Goal: Information Seeking & Learning: Check status

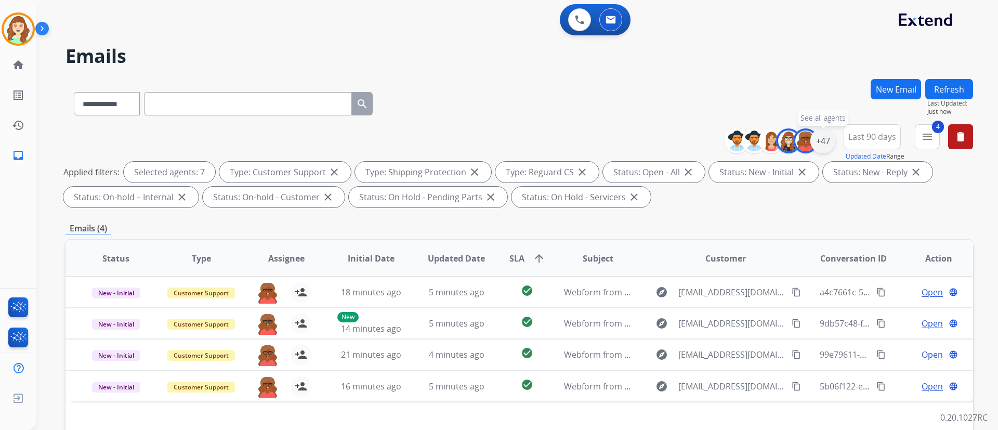
click at [824, 144] on div "+47" at bounding box center [822, 140] width 25 height 25
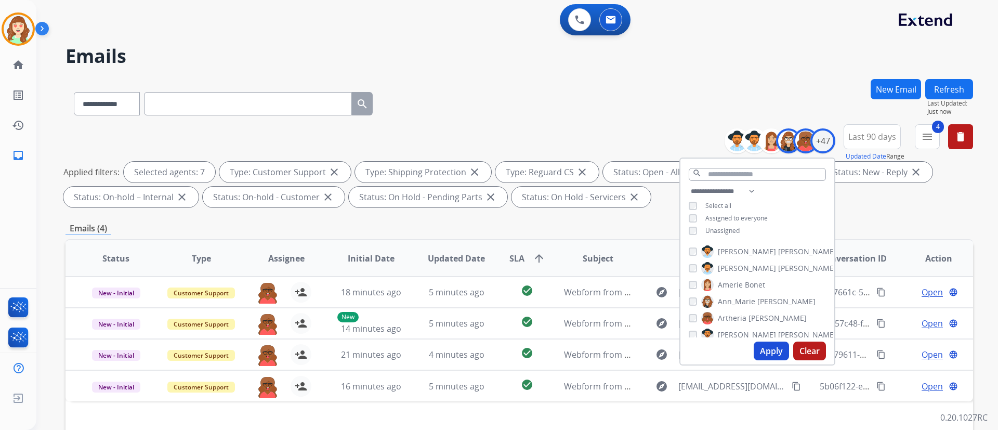
click at [803, 346] on button "Clear" at bounding box center [809, 350] width 33 height 19
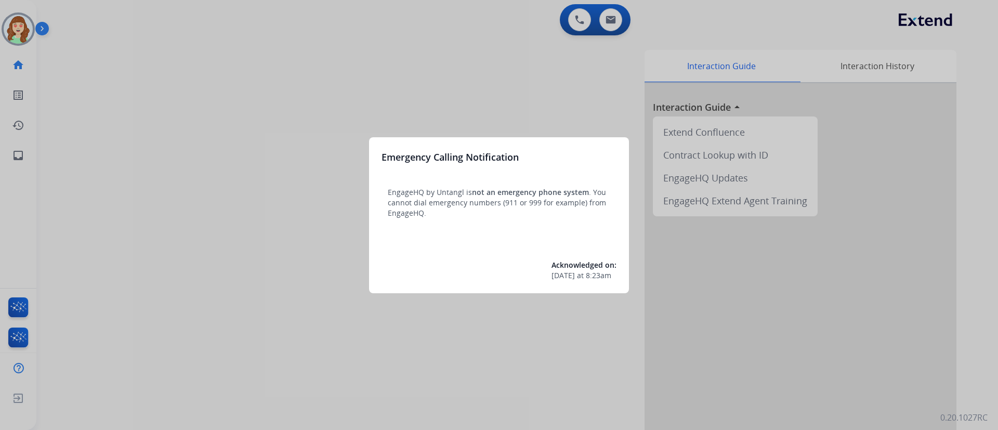
click at [491, 112] on div at bounding box center [499, 215] width 998 height 430
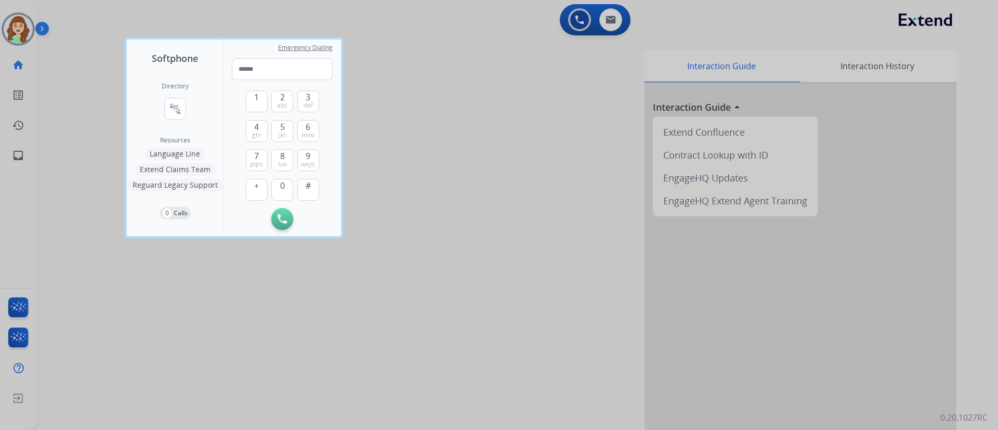
click at [610, 19] on div at bounding box center [499, 215] width 998 height 430
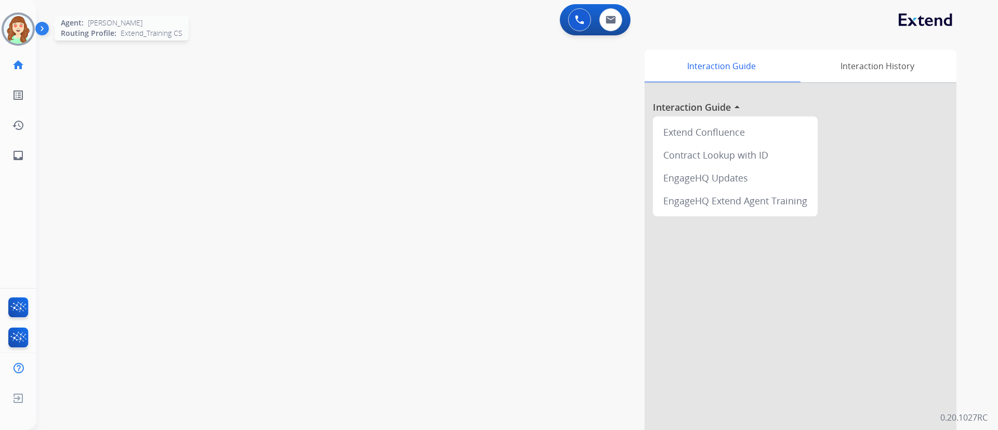
click at [19, 23] on img at bounding box center [18, 29] width 29 height 29
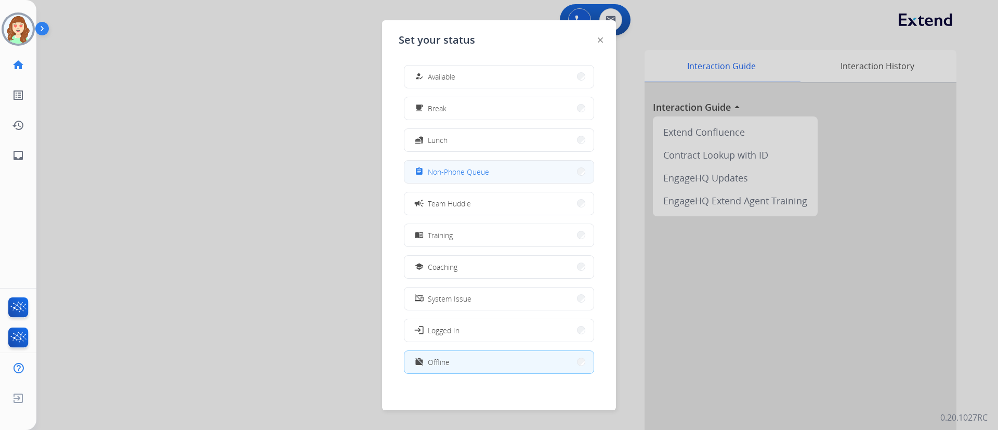
click at [478, 166] on div "assignment Non-Phone Queue" at bounding box center [451, 171] width 76 height 12
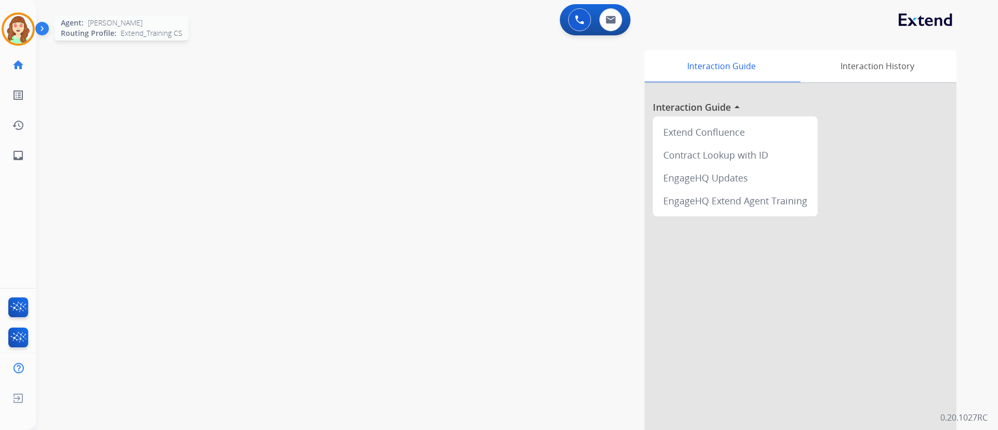
click at [17, 33] on img at bounding box center [18, 29] width 29 height 29
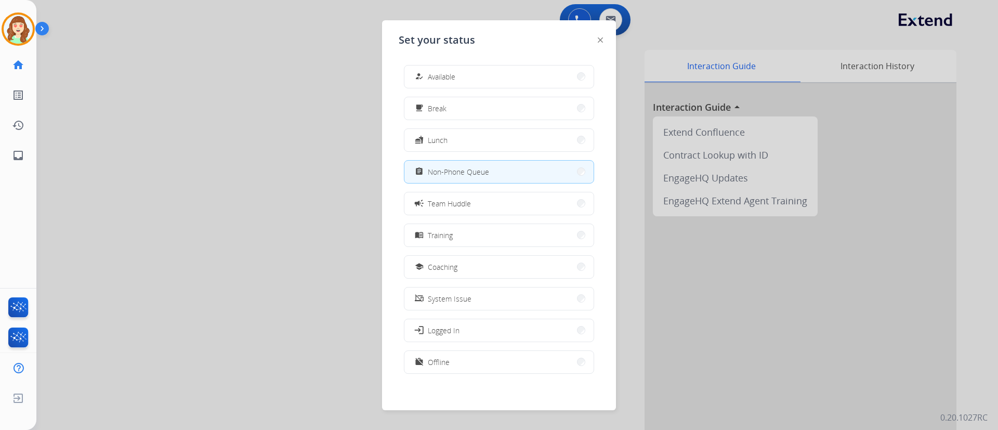
click at [613, 17] on div at bounding box center [499, 215] width 998 height 430
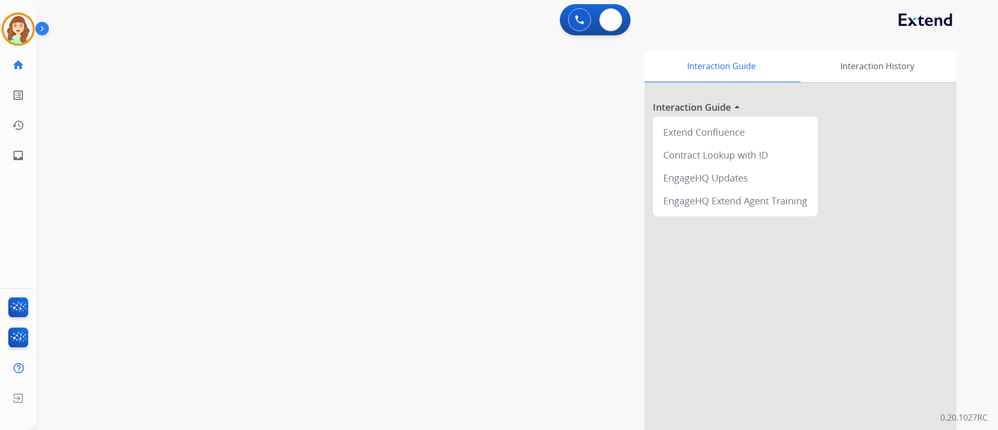
click at [613, 17] on img at bounding box center [610, 20] width 10 height 8
select select "**********"
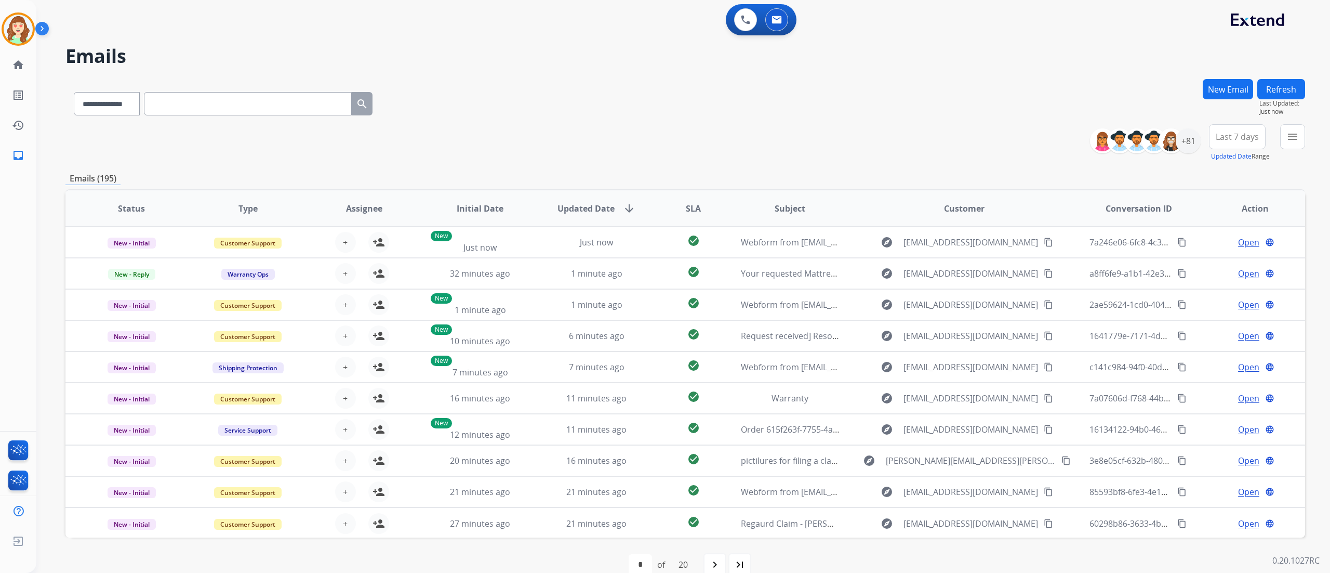
drag, startPoint x: 952, startPoint y: 1, endPoint x: 722, endPoint y: 121, distance: 259.6
click at [722, 121] on div "**********" at bounding box center [685, 101] width 1240 height 45
click at [831, 137] on mat-icon "menu" at bounding box center [1292, 136] width 12 height 12
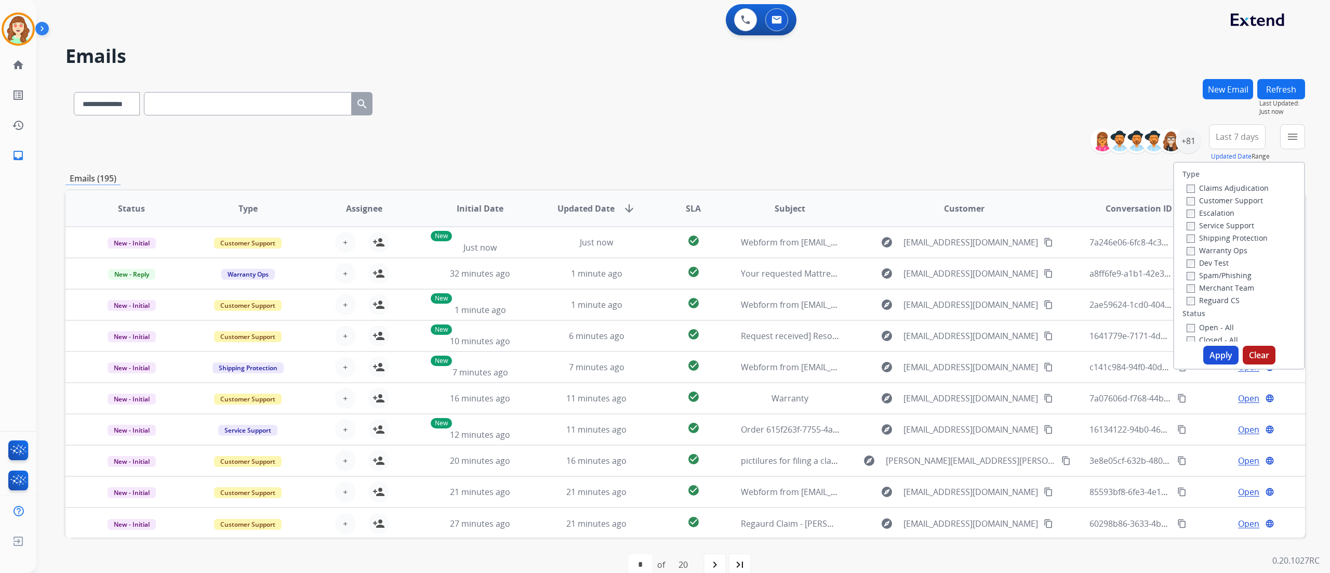
click at [831, 195] on label "Customer Support" at bounding box center [1225, 200] width 76 height 10
click at [831, 244] on div "Warranty Ops" at bounding box center [1228, 250] width 82 height 12
click at [831, 354] on button "Apply" at bounding box center [1220, 355] width 35 height 19
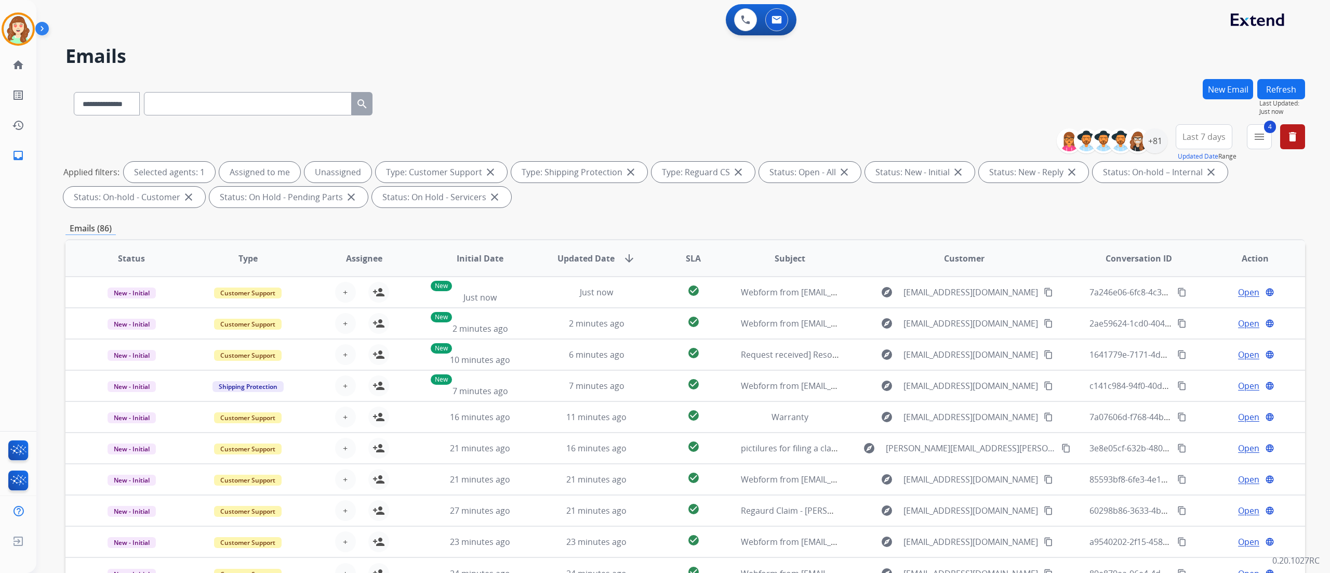
click at [831, 135] on span "Last 7 days" at bounding box center [1204, 137] width 43 height 4
click at [831, 266] on div "Last 90 days" at bounding box center [1200, 263] width 57 height 16
click at [831, 141] on div "+130" at bounding box center [1155, 140] width 25 height 25
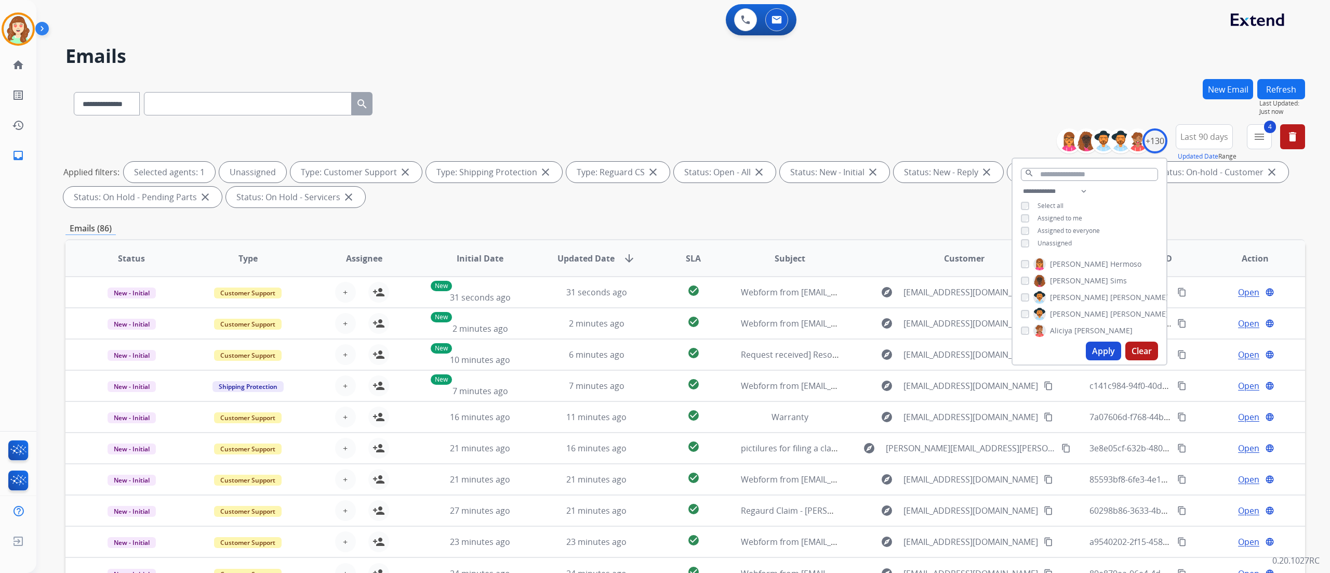
click at [831, 346] on button "Apply" at bounding box center [1103, 350] width 35 height 19
click at [831, 352] on button "Apply" at bounding box center [1103, 350] width 35 height 19
click at [686, 262] on span "SLA" at bounding box center [693, 258] width 15 height 12
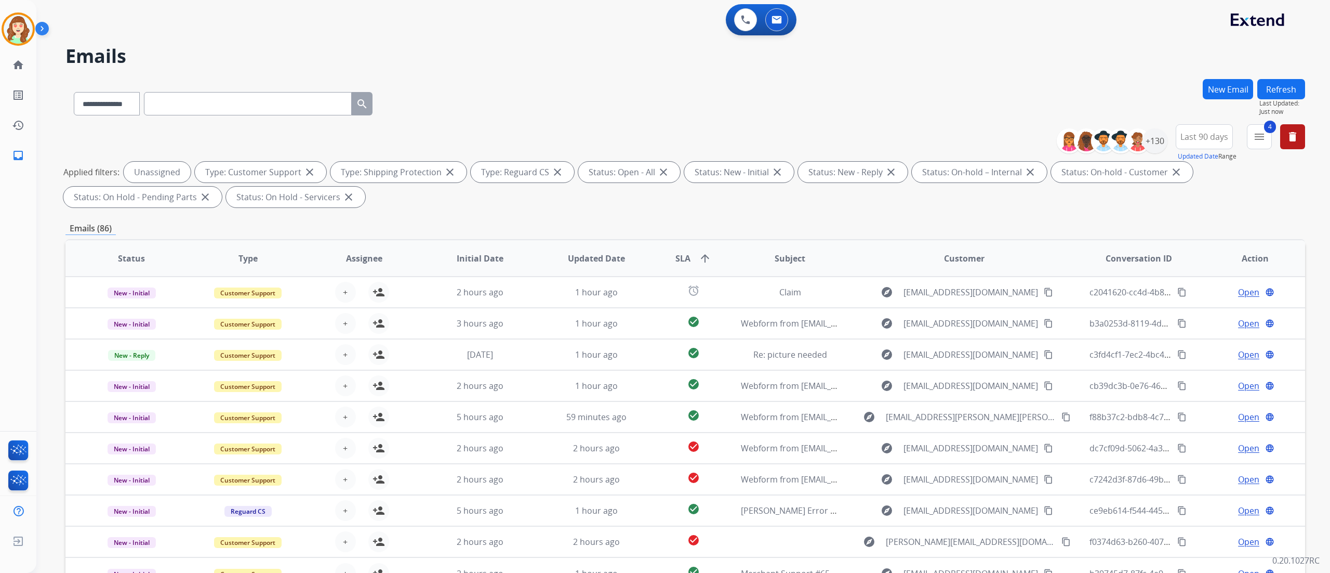
click at [831, 49] on h2 "Emails" at bounding box center [685, 56] width 1240 height 21
click at [831, 144] on div "+130" at bounding box center [1155, 140] width 25 height 25
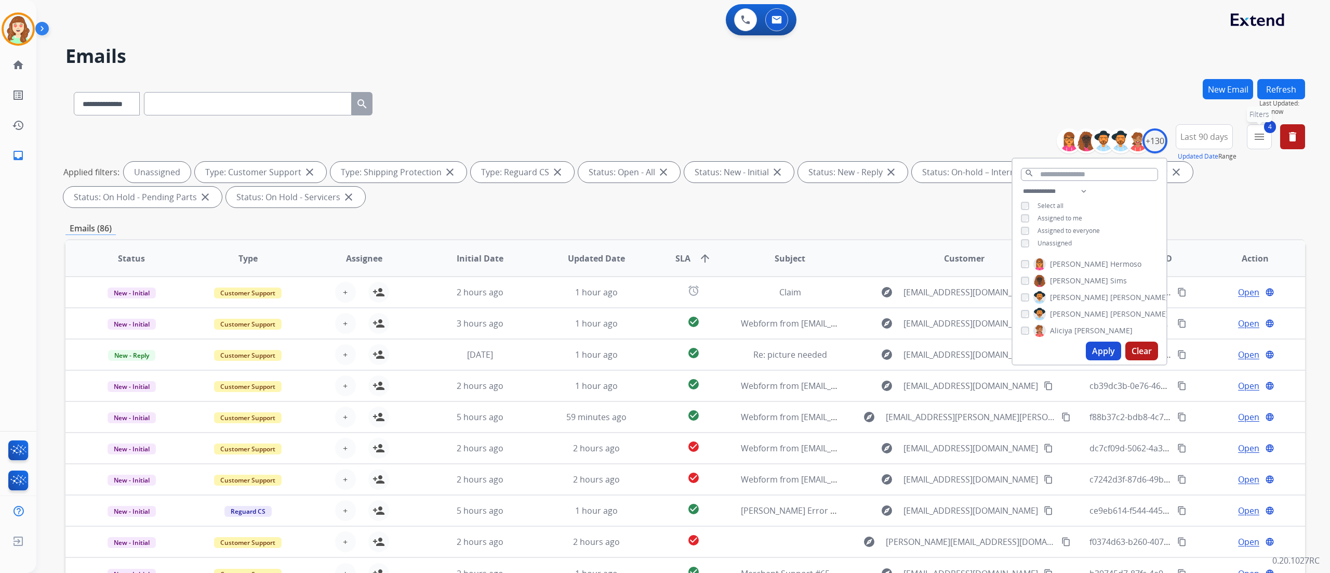
click at [831, 138] on mat-icon "menu" at bounding box center [1259, 136] width 12 height 12
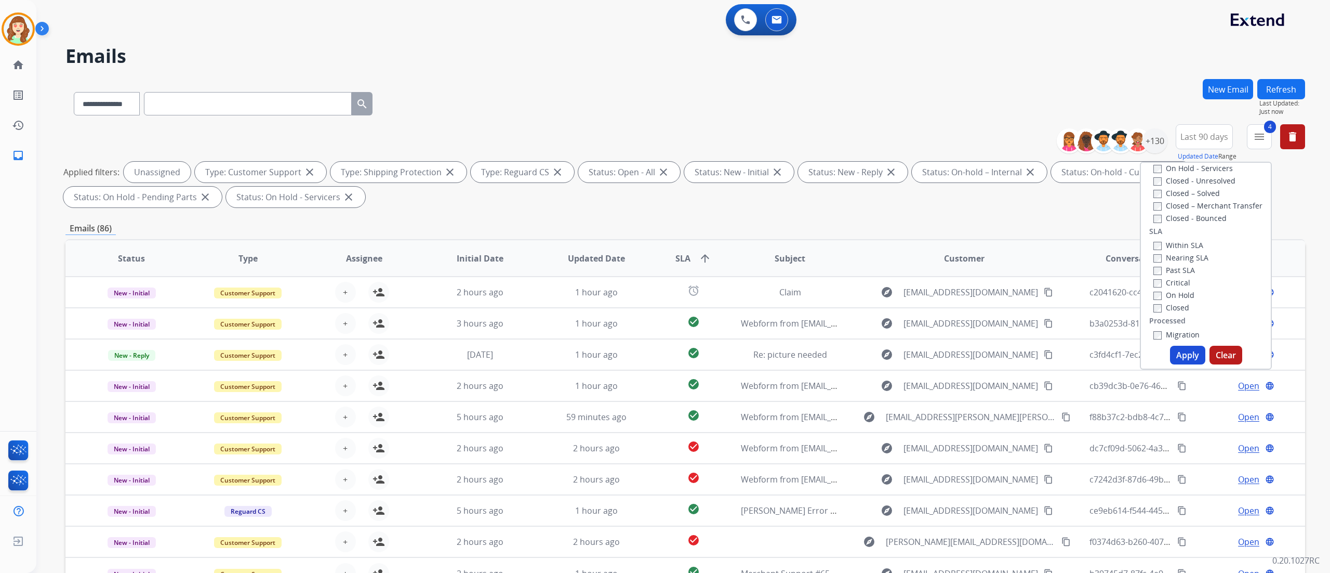
scroll to position [286, 0]
click at [831, 236] on div "Critical" at bounding box center [1180, 242] width 55 height 12
click at [831, 357] on button "Apply" at bounding box center [1187, 355] width 35 height 19
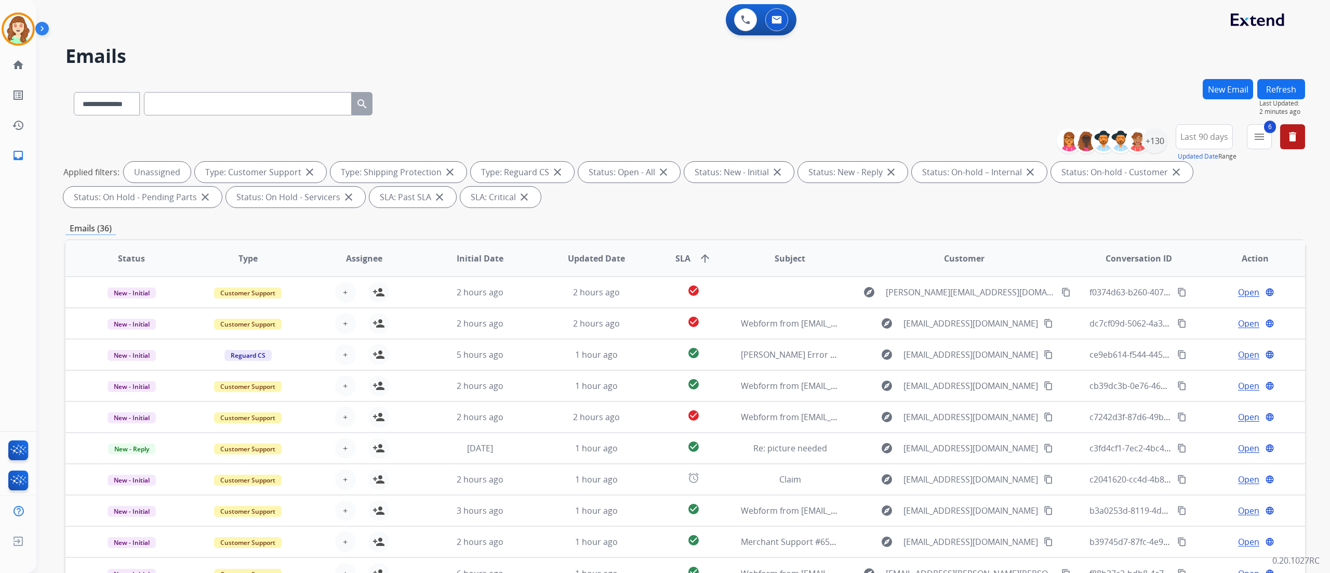
click at [831, 357] on div "**********" at bounding box center [683, 286] width 1294 height 573
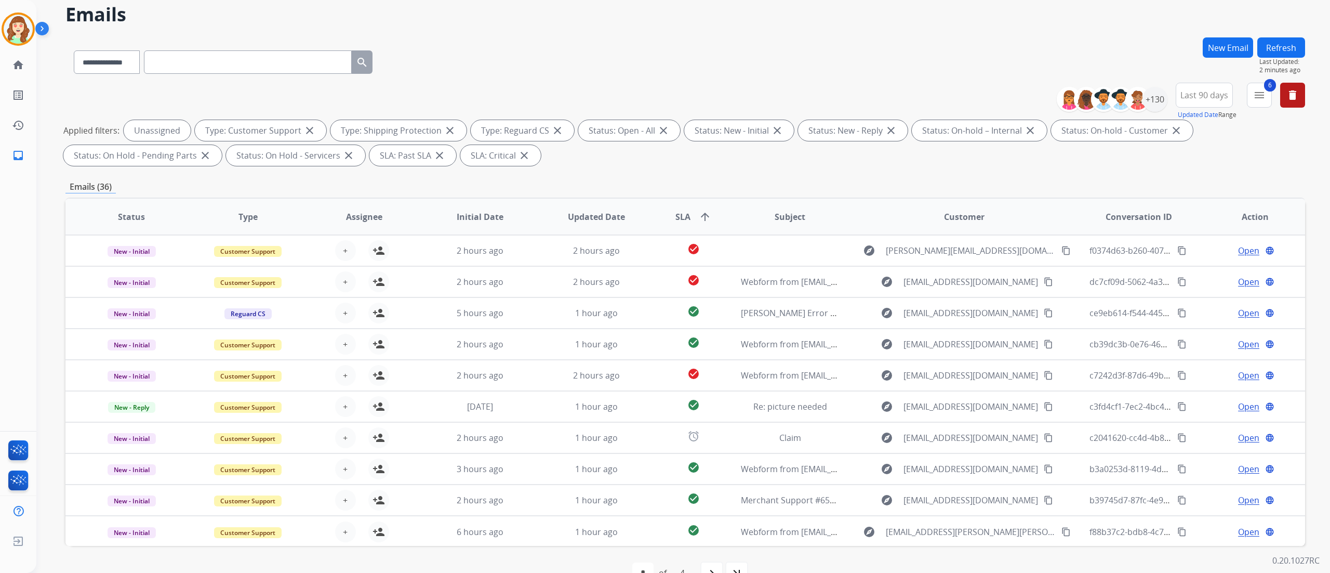
scroll to position [69, 0]
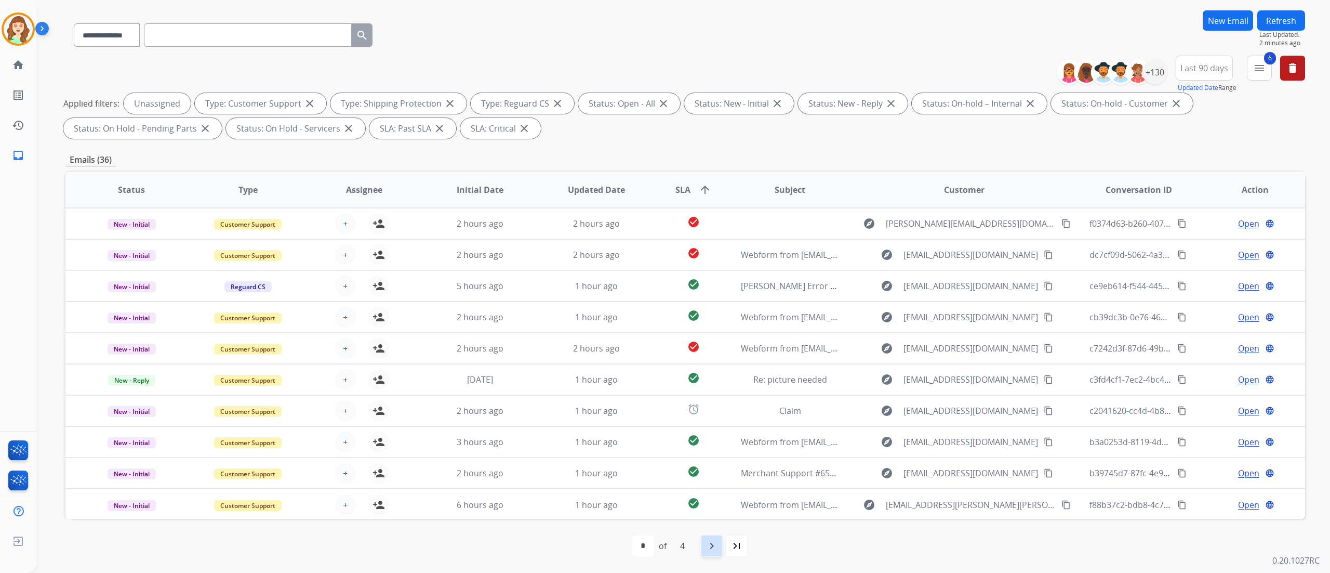
click at [711, 357] on mat-icon "navigate_next" at bounding box center [712, 545] width 12 height 12
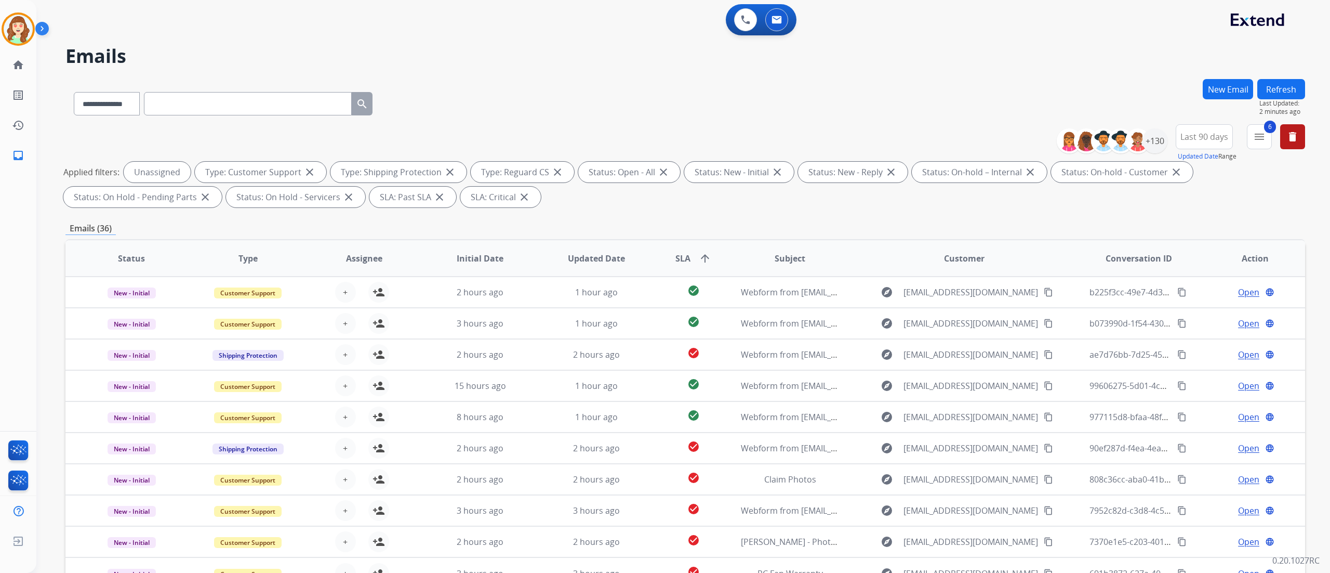
click at [831, 357] on div "**********" at bounding box center [683, 286] width 1294 height 573
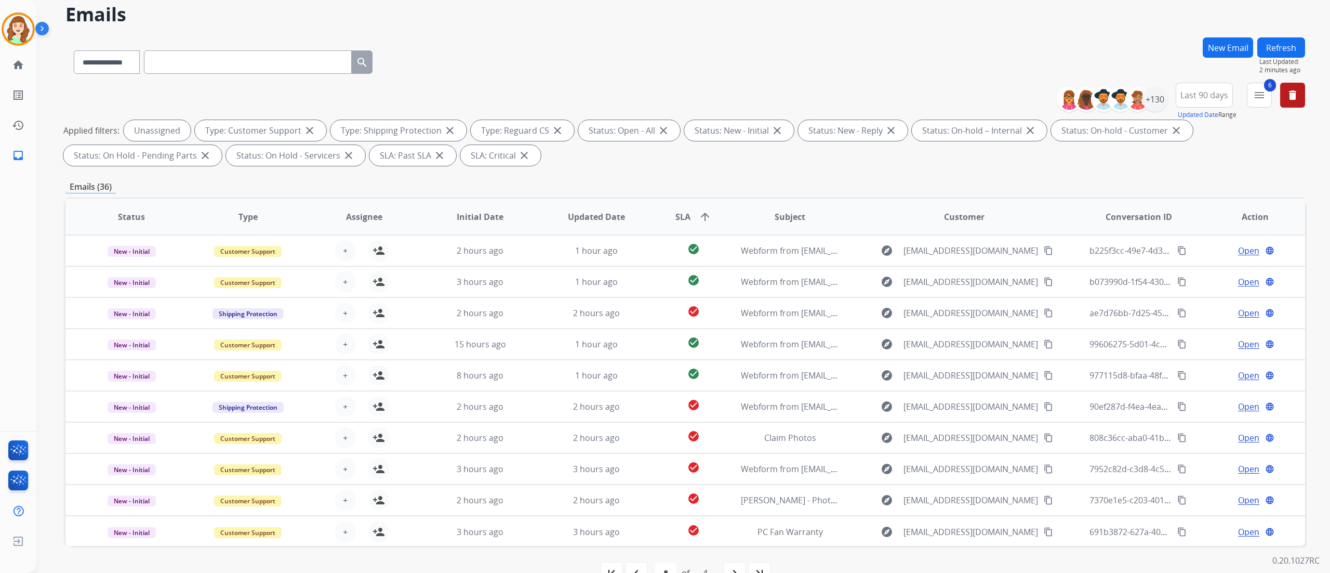
scroll to position [69, 0]
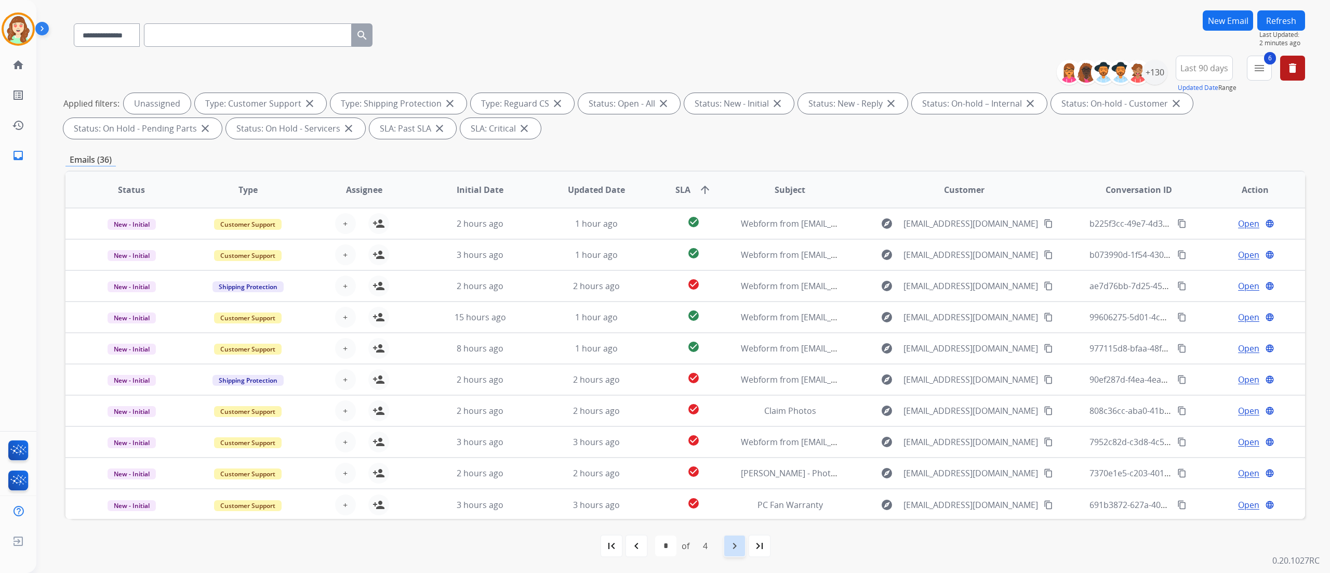
click at [734, 357] on mat-icon "navigate_next" at bounding box center [734, 545] width 12 height 12
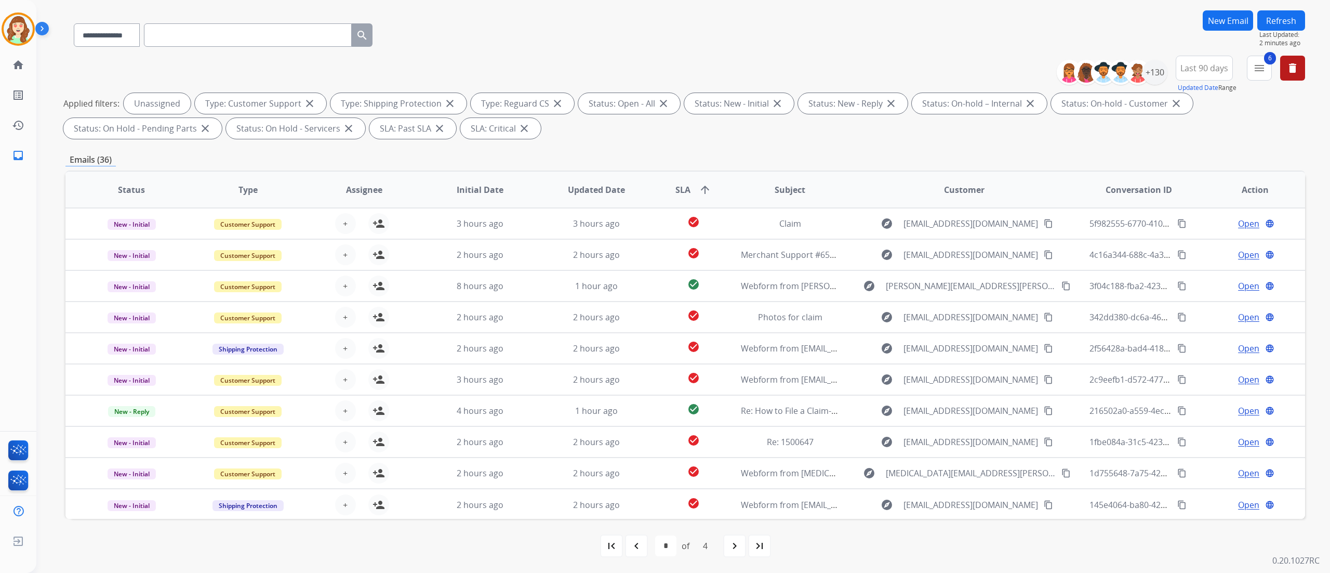
click at [729, 357] on div "first_page navigate_before * * * * of 4 navigate_next last_page" at bounding box center [685, 546] width 1240 height 54
click at [730, 357] on mat-icon "navigate_next" at bounding box center [734, 545] width 12 height 12
select select "*"
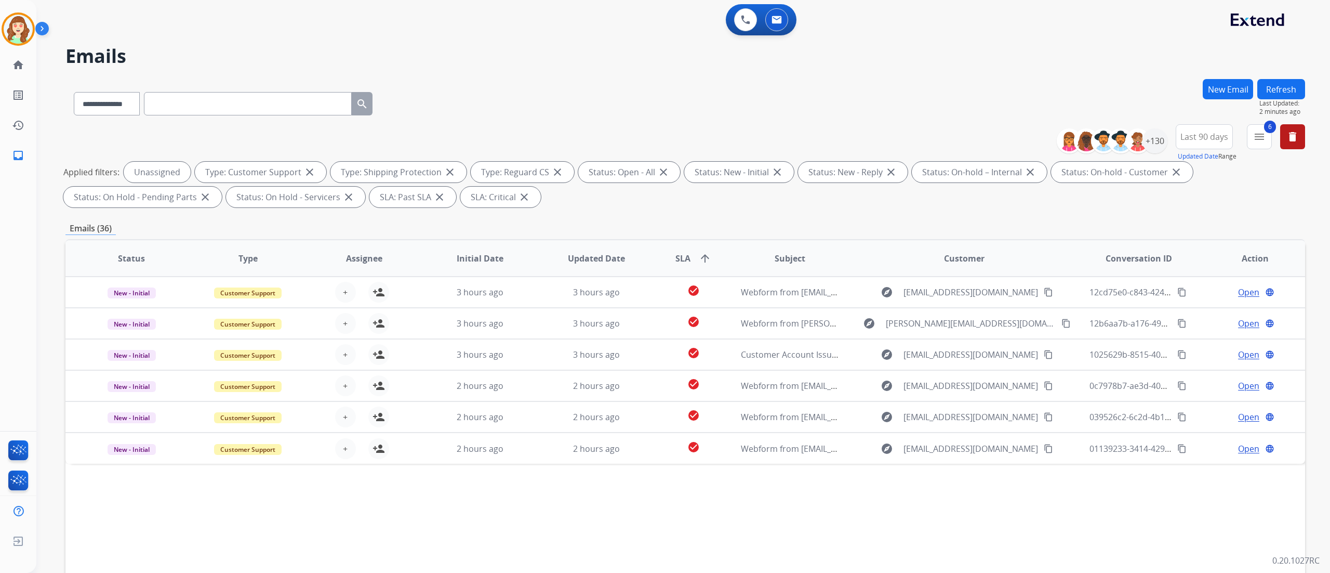
click at [831, 60] on h2 "Emails" at bounding box center [685, 56] width 1240 height 21
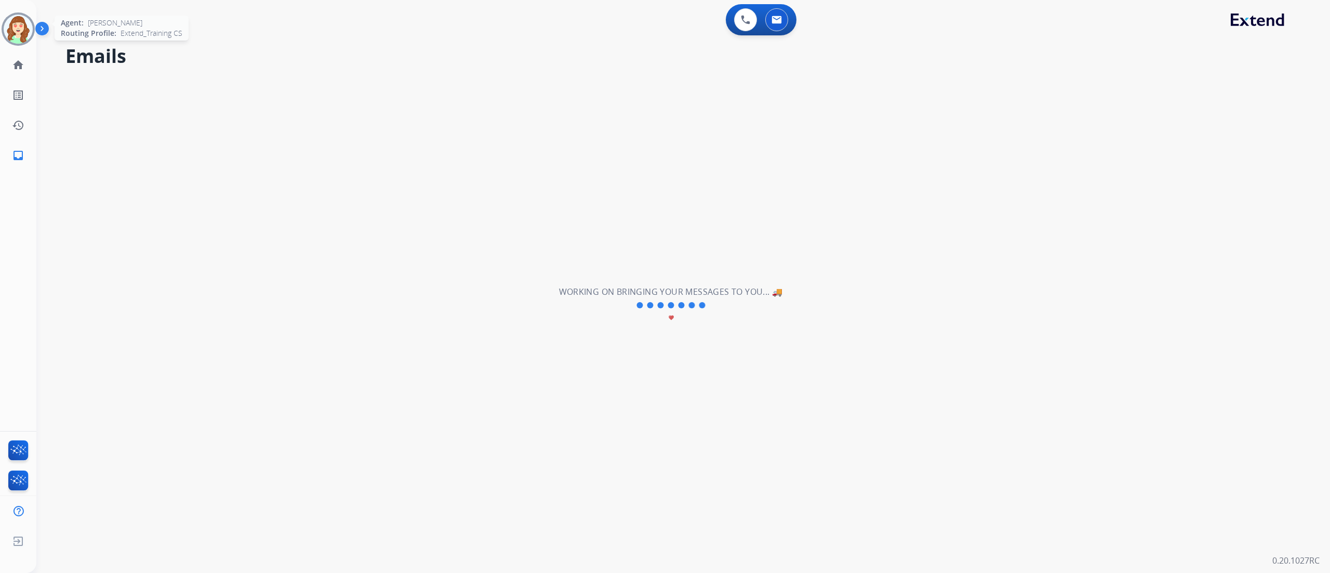
click at [21, 24] on img at bounding box center [18, 29] width 29 height 29
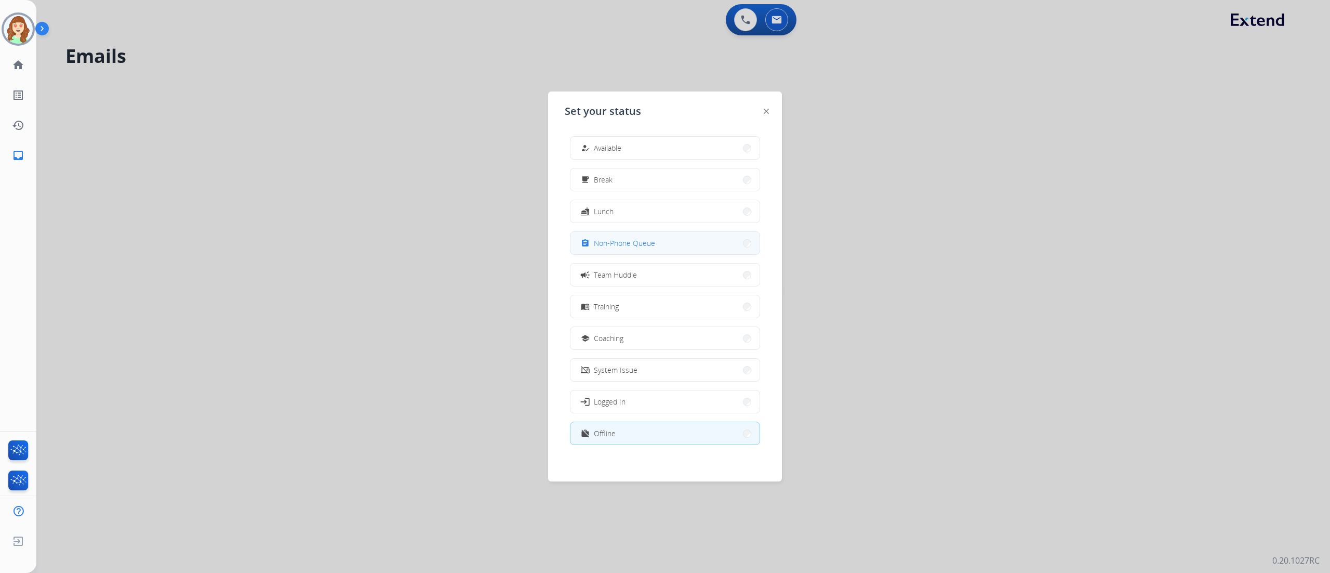
click at [657, 245] on button "assignment Non-Phone Queue" at bounding box center [664, 243] width 189 height 22
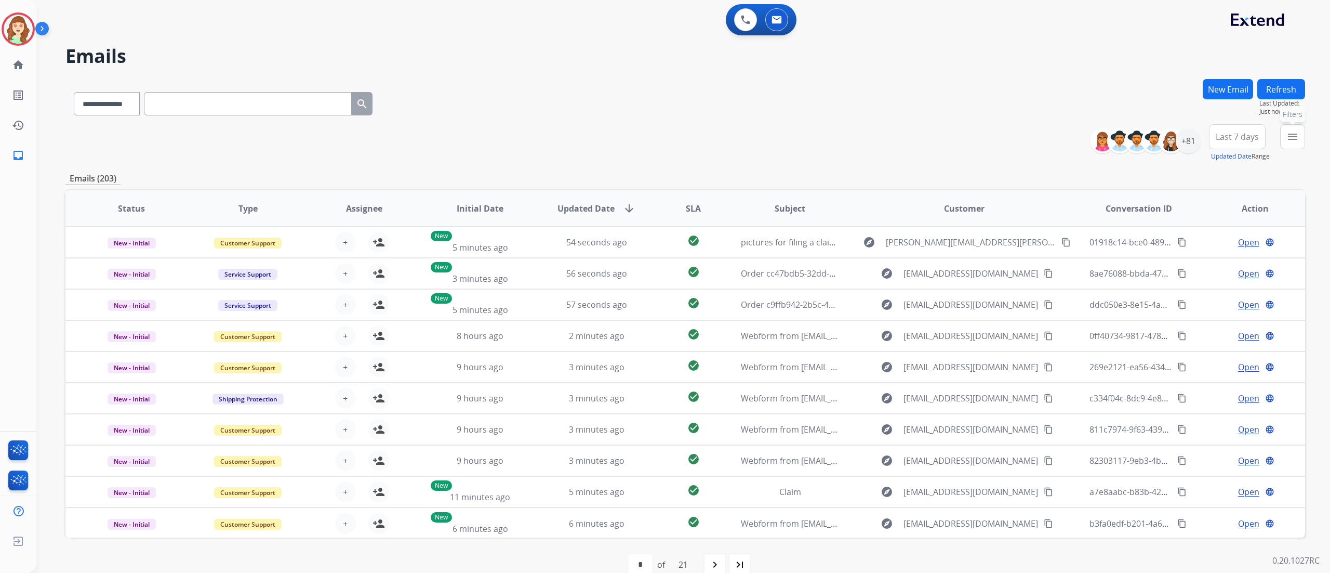
click at [1290, 128] on button "menu Filters" at bounding box center [1292, 136] width 25 height 25
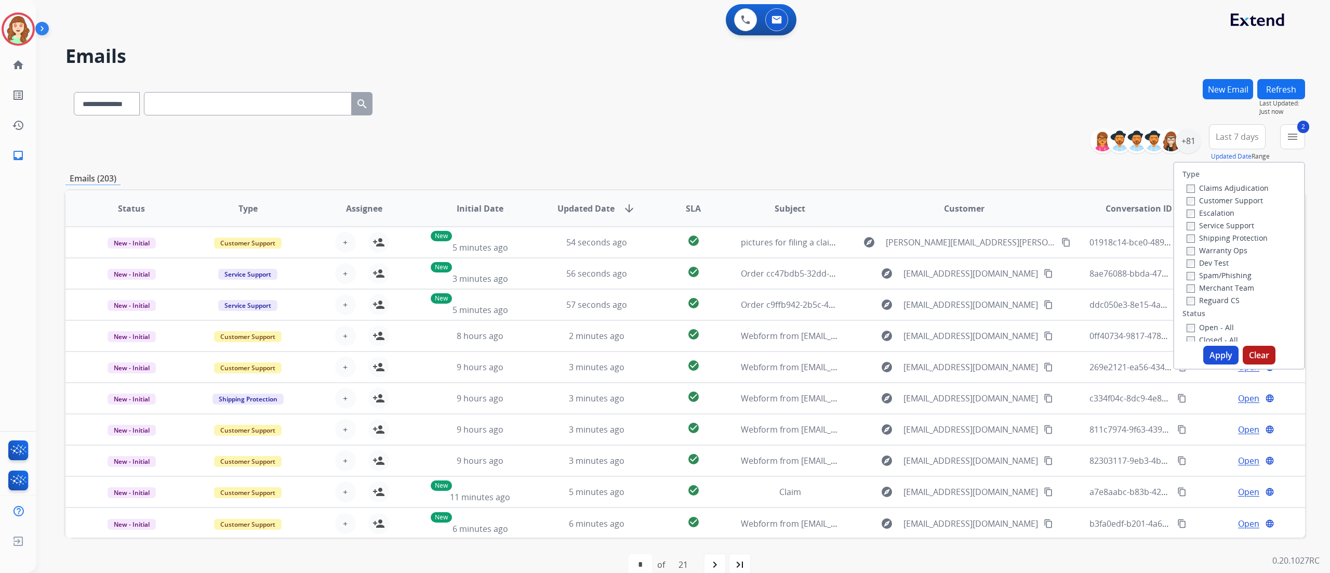
click at [1189, 302] on label "Reguard CS" at bounding box center [1213, 300] width 53 height 10
click at [1190, 328] on label "Open - All" at bounding box center [1210, 327] width 47 height 10
click at [1220, 357] on button "Apply" at bounding box center [1220, 355] width 35 height 19
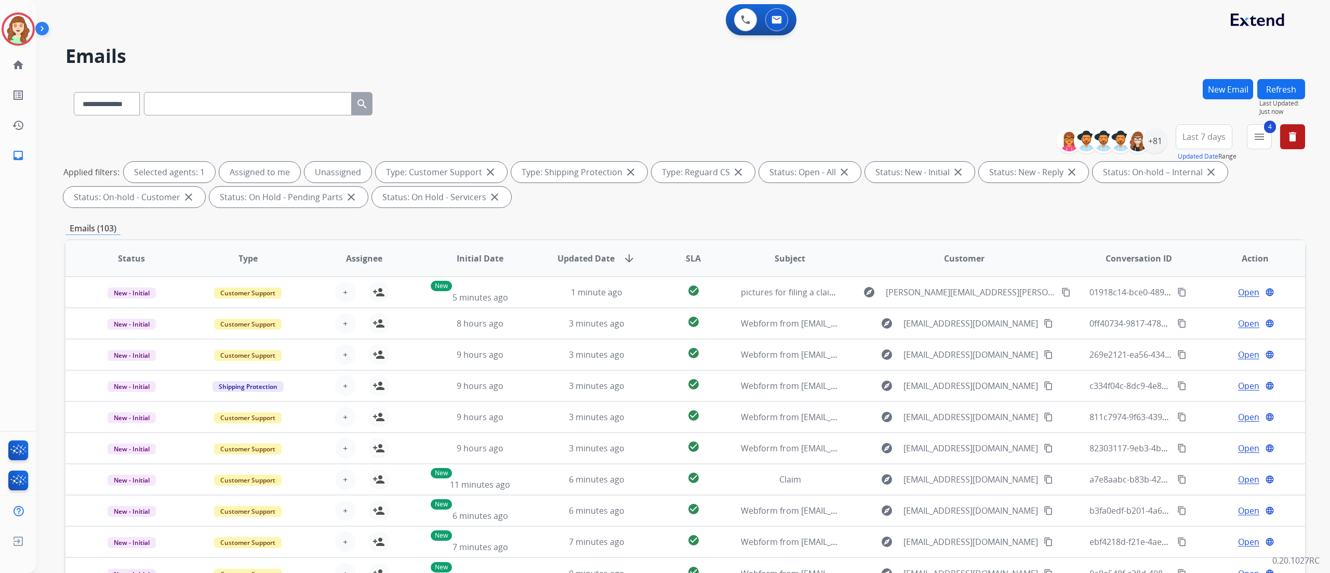
click at [1211, 139] on span "Last 7 days" at bounding box center [1204, 137] width 43 height 4
click at [1194, 260] on div "Last 90 days" at bounding box center [1200, 263] width 57 height 16
click at [1160, 139] on div "+130" at bounding box center [1155, 140] width 25 height 25
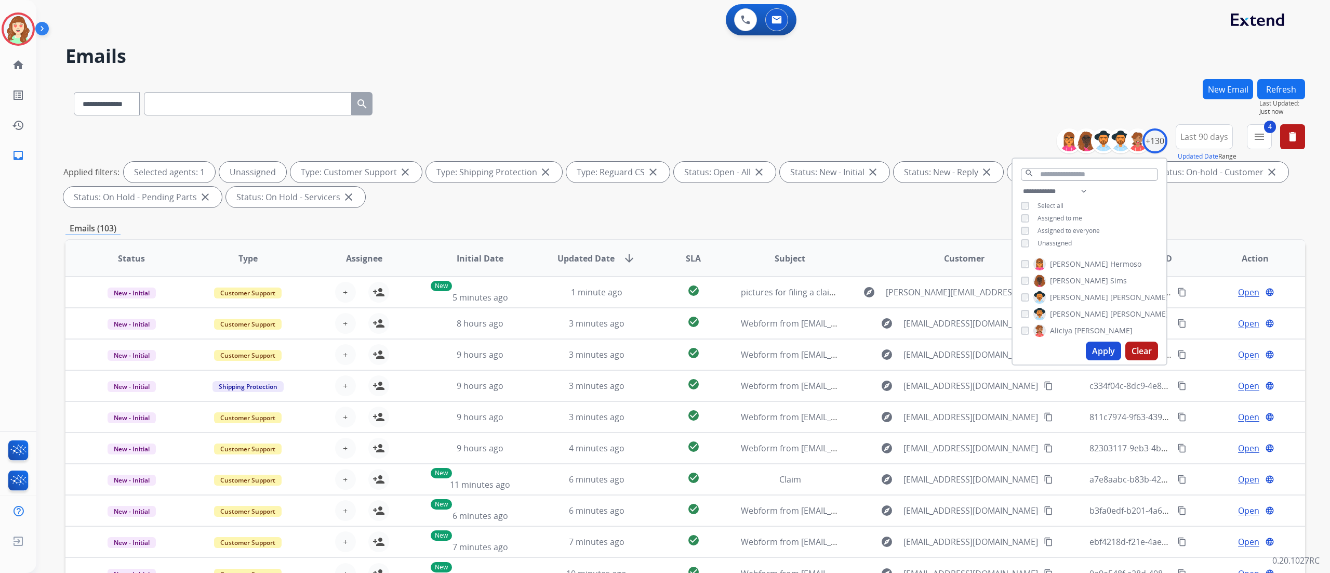
click at [1096, 350] on button "Apply" at bounding box center [1103, 350] width 35 height 19
click at [763, 103] on div "**********" at bounding box center [685, 101] width 1240 height 45
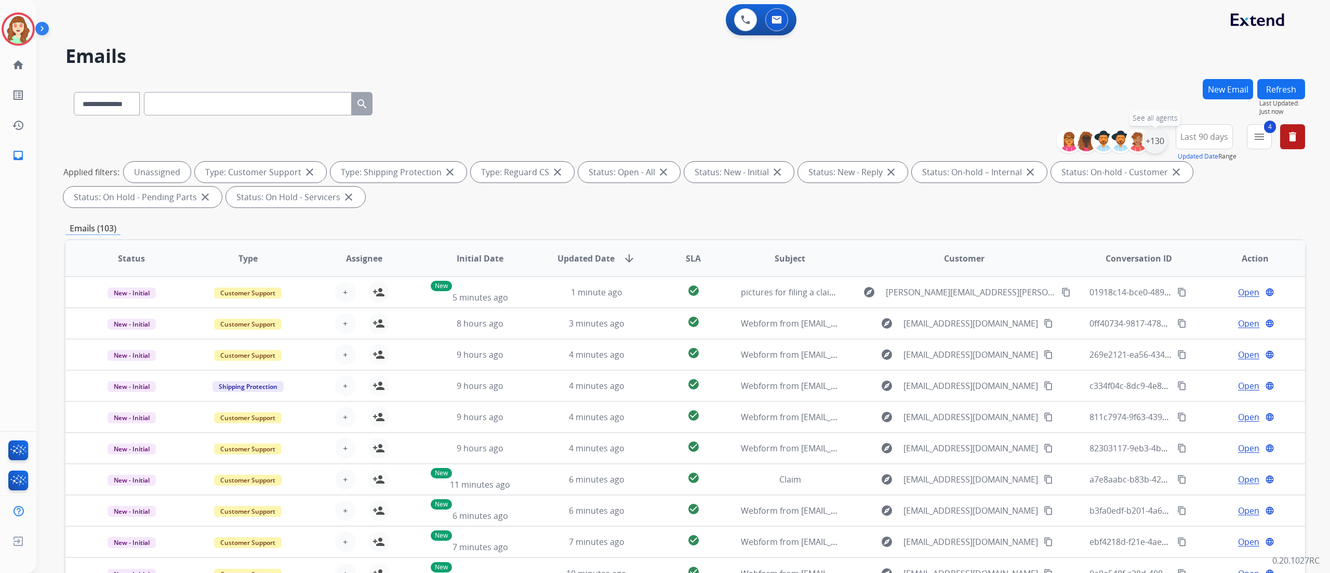
click at [1148, 135] on div "+130" at bounding box center [1155, 140] width 25 height 25
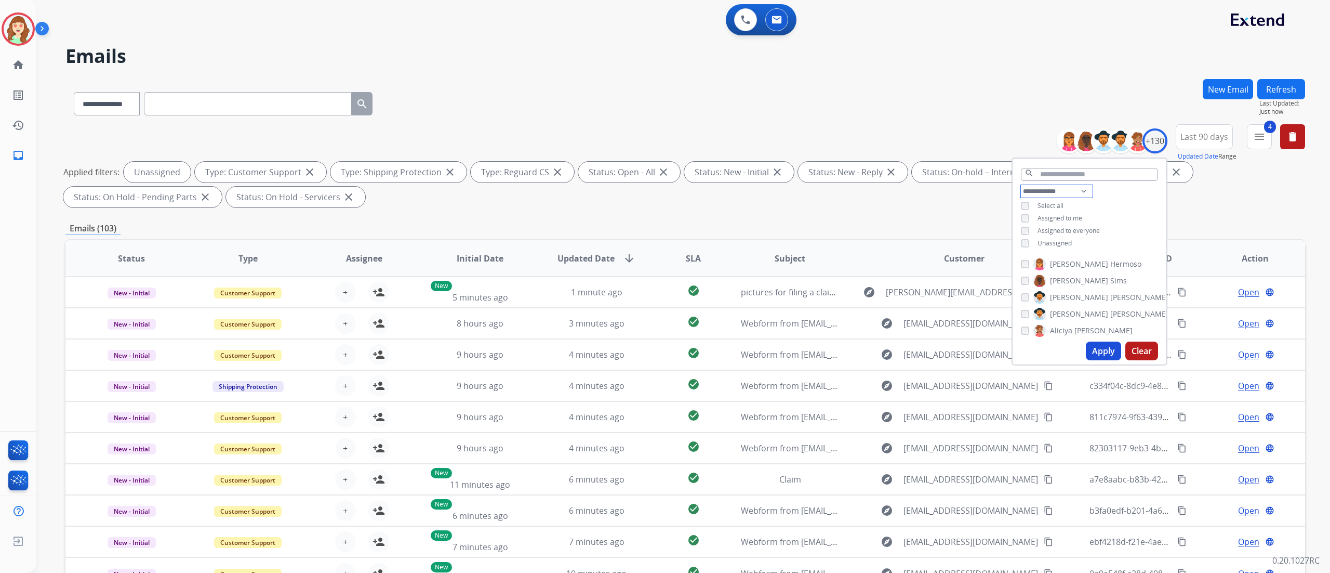
click at [1052, 186] on select "**********" at bounding box center [1057, 191] width 72 height 12
select select "**********"
click at [1021, 185] on select "**********" at bounding box center [1057, 191] width 72 height 12
click at [1094, 350] on button "Apply" at bounding box center [1103, 350] width 35 height 19
